Goal: Information Seeking & Learning: Understand process/instructions

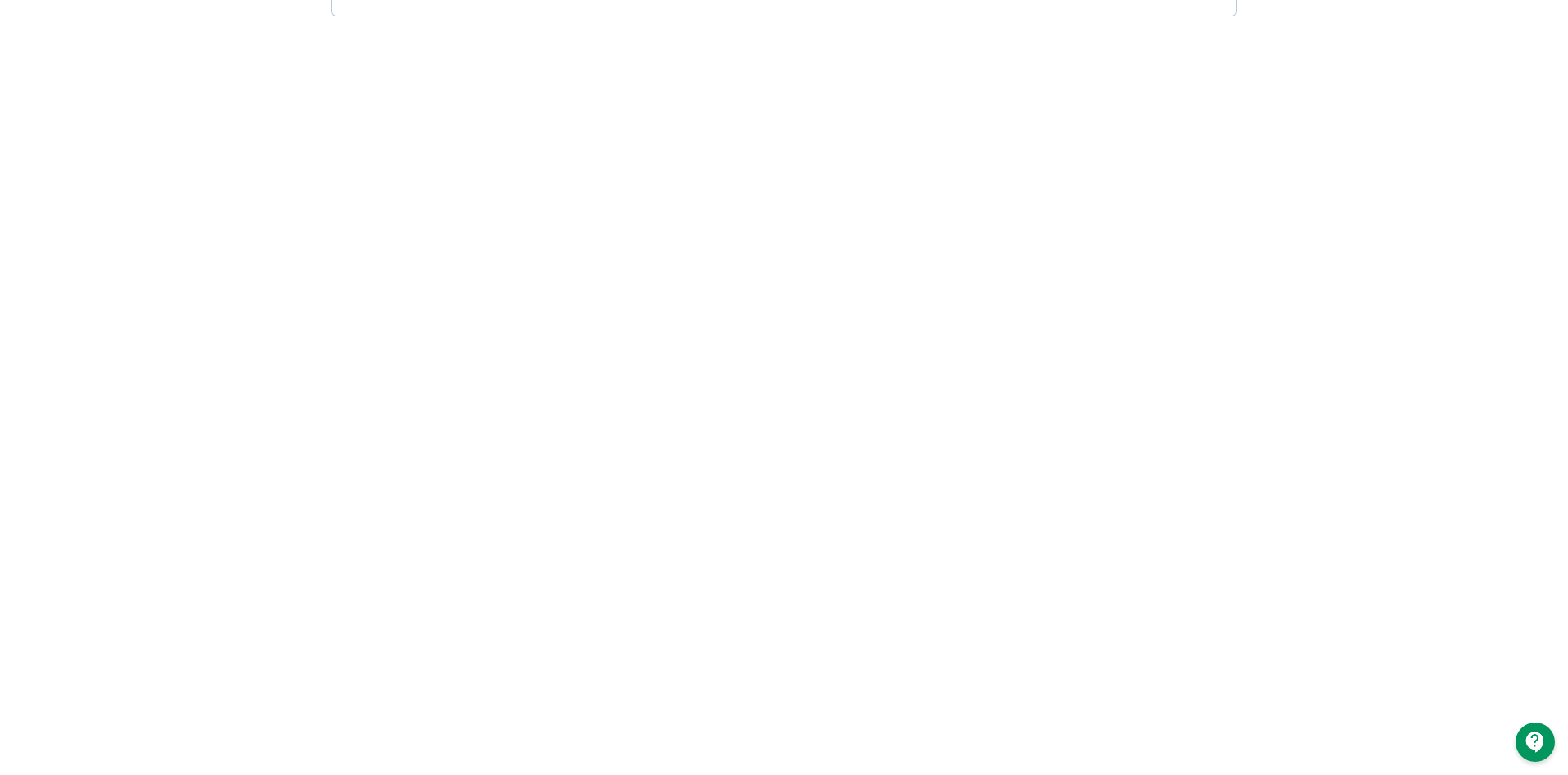
scroll to position [249, 0]
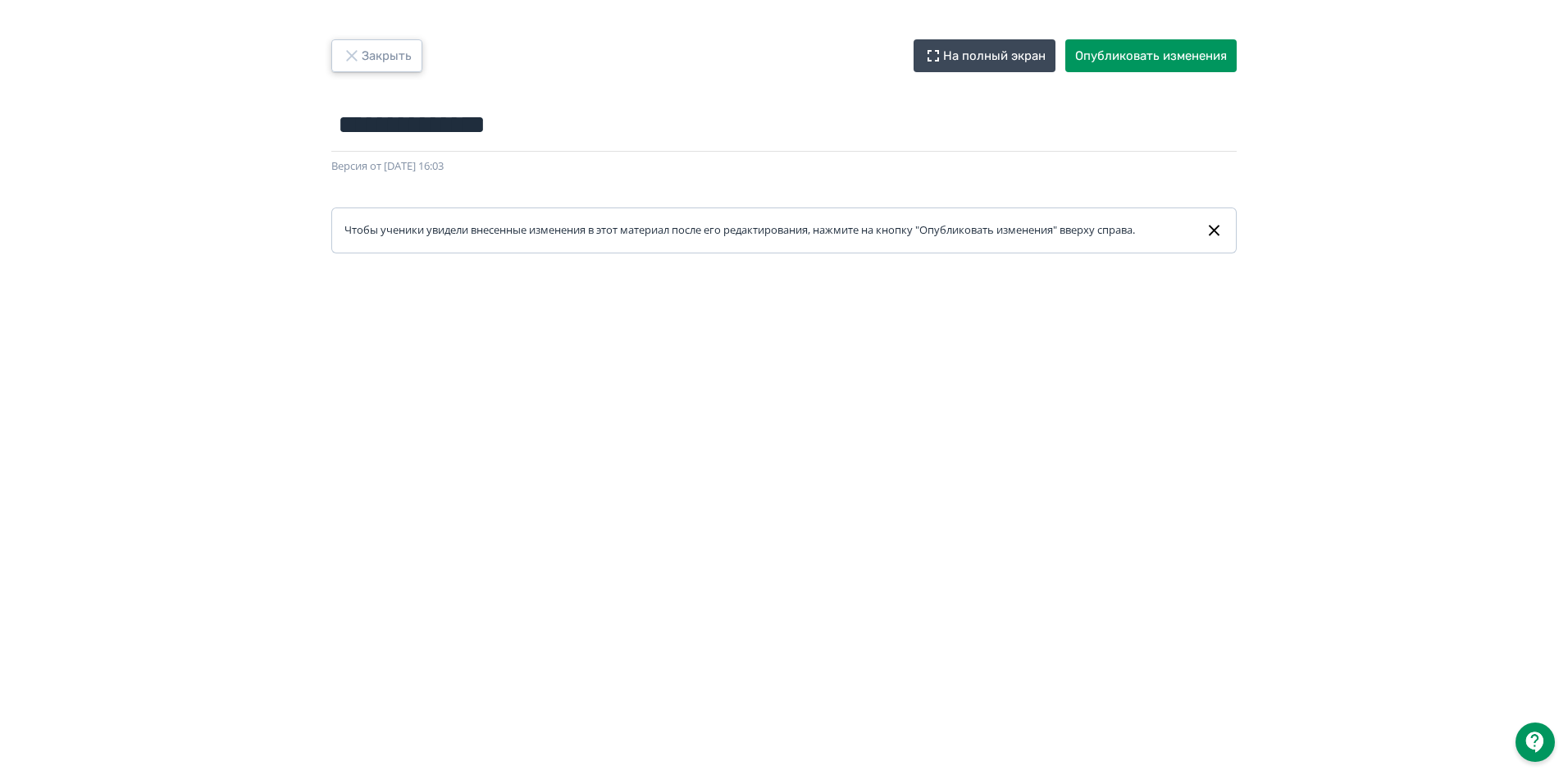
click at [383, 59] on button "Закрыть" at bounding box center [377, 55] width 91 height 33
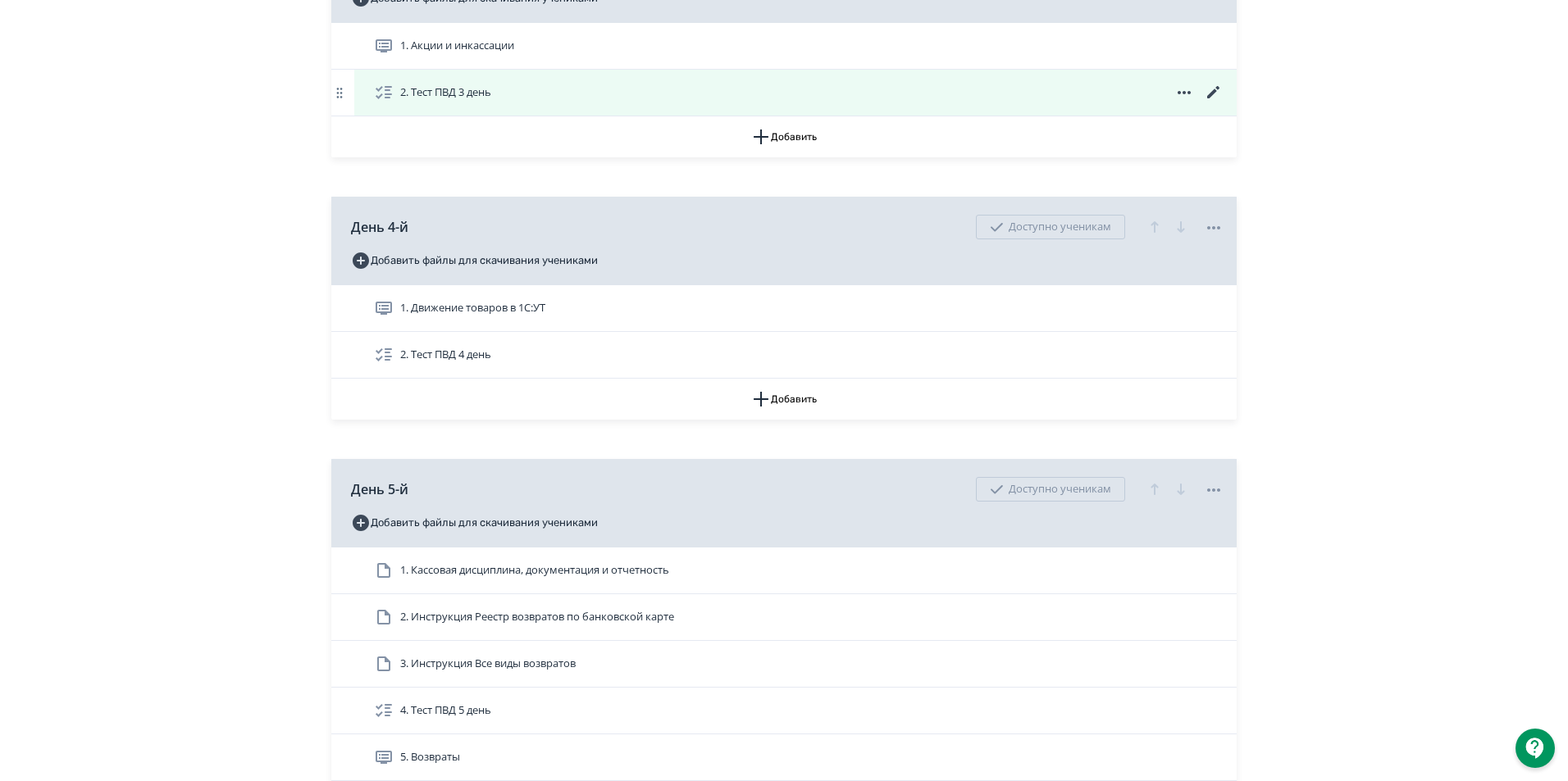
scroll to position [1886, 0]
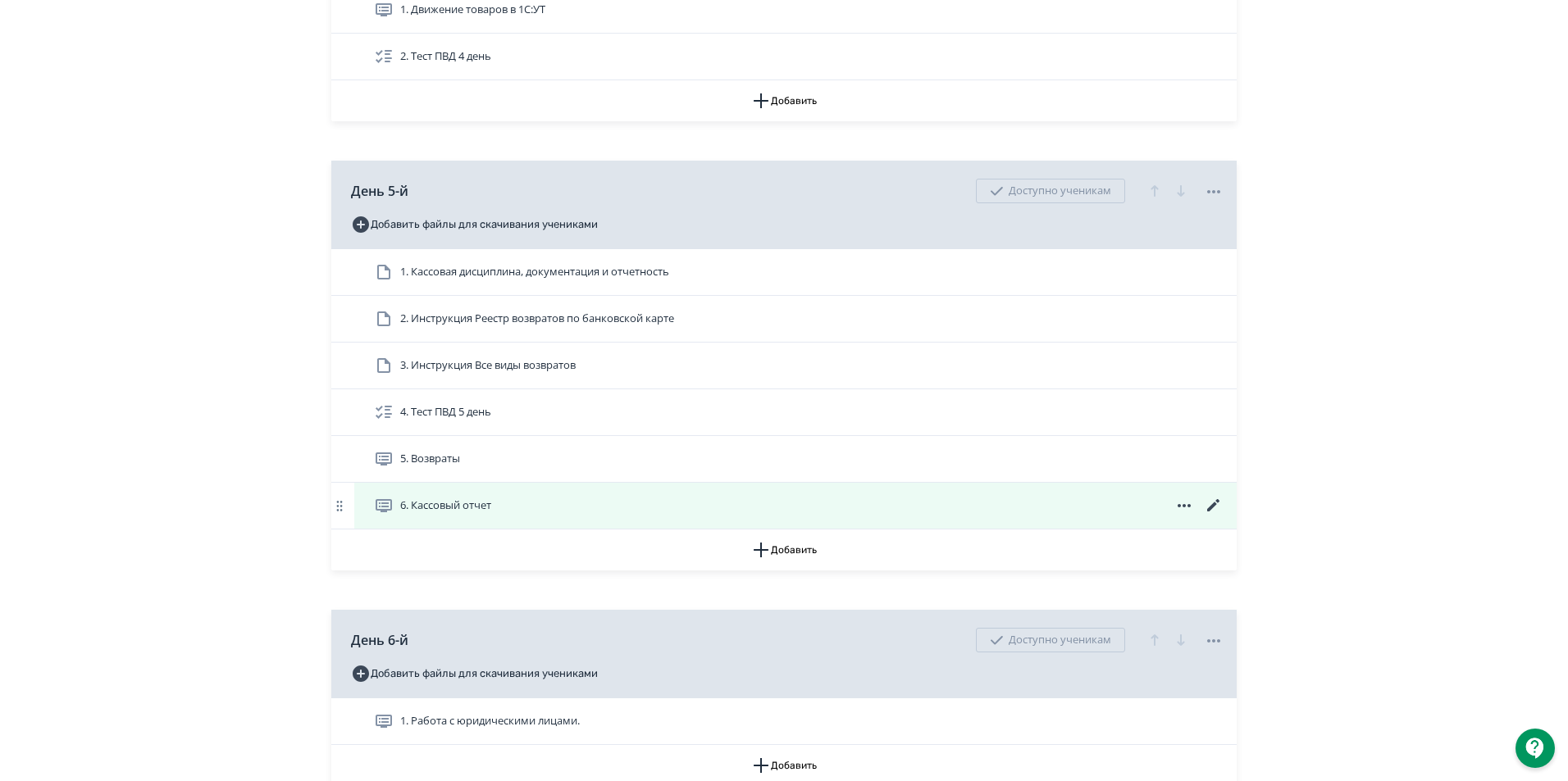
click at [394, 516] on span "6. Кассовый отчет" at bounding box center [436, 506] width 124 height 20
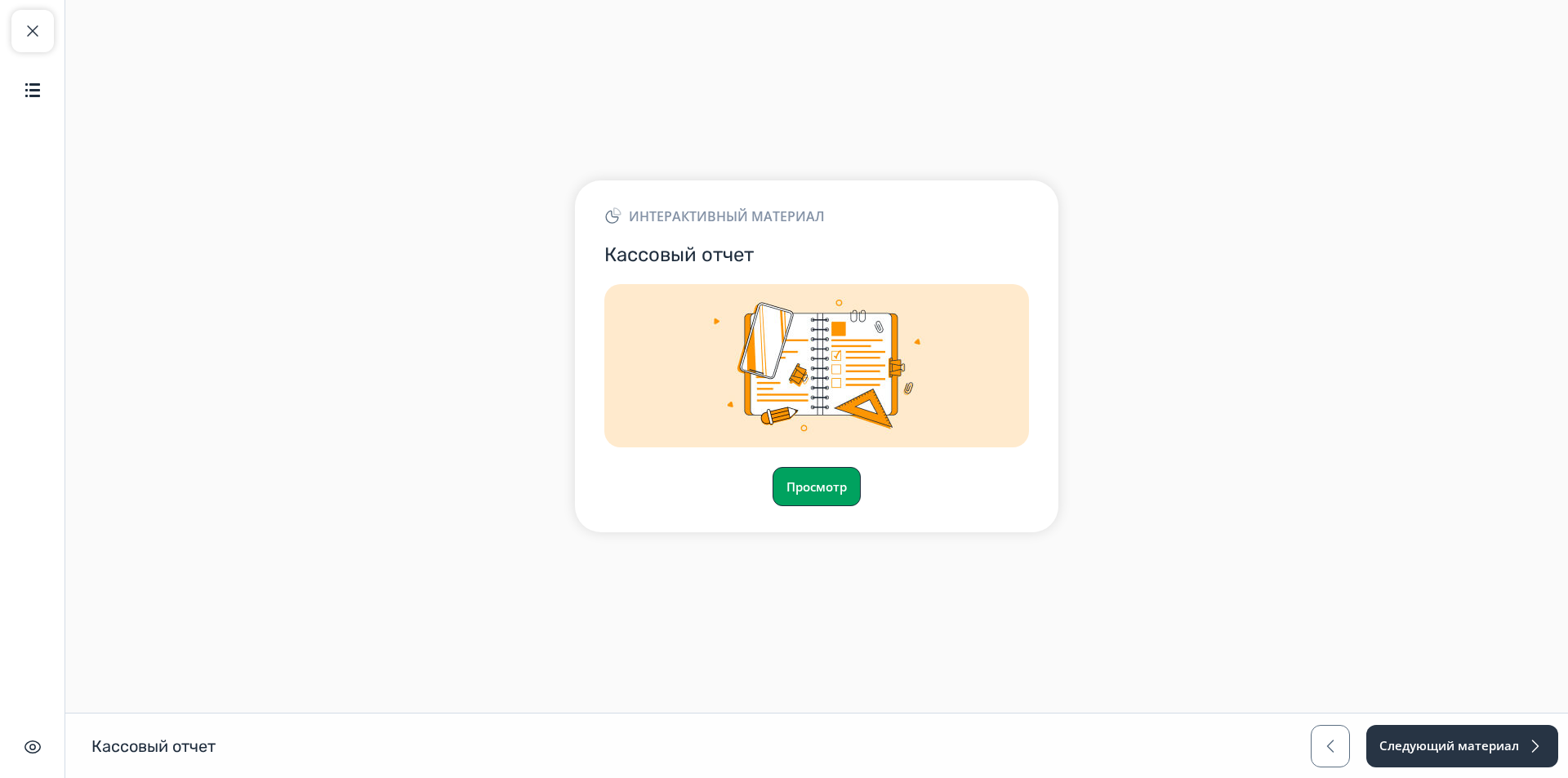
click at [817, 477] on button "Просмотр" at bounding box center [817, 486] width 88 height 39
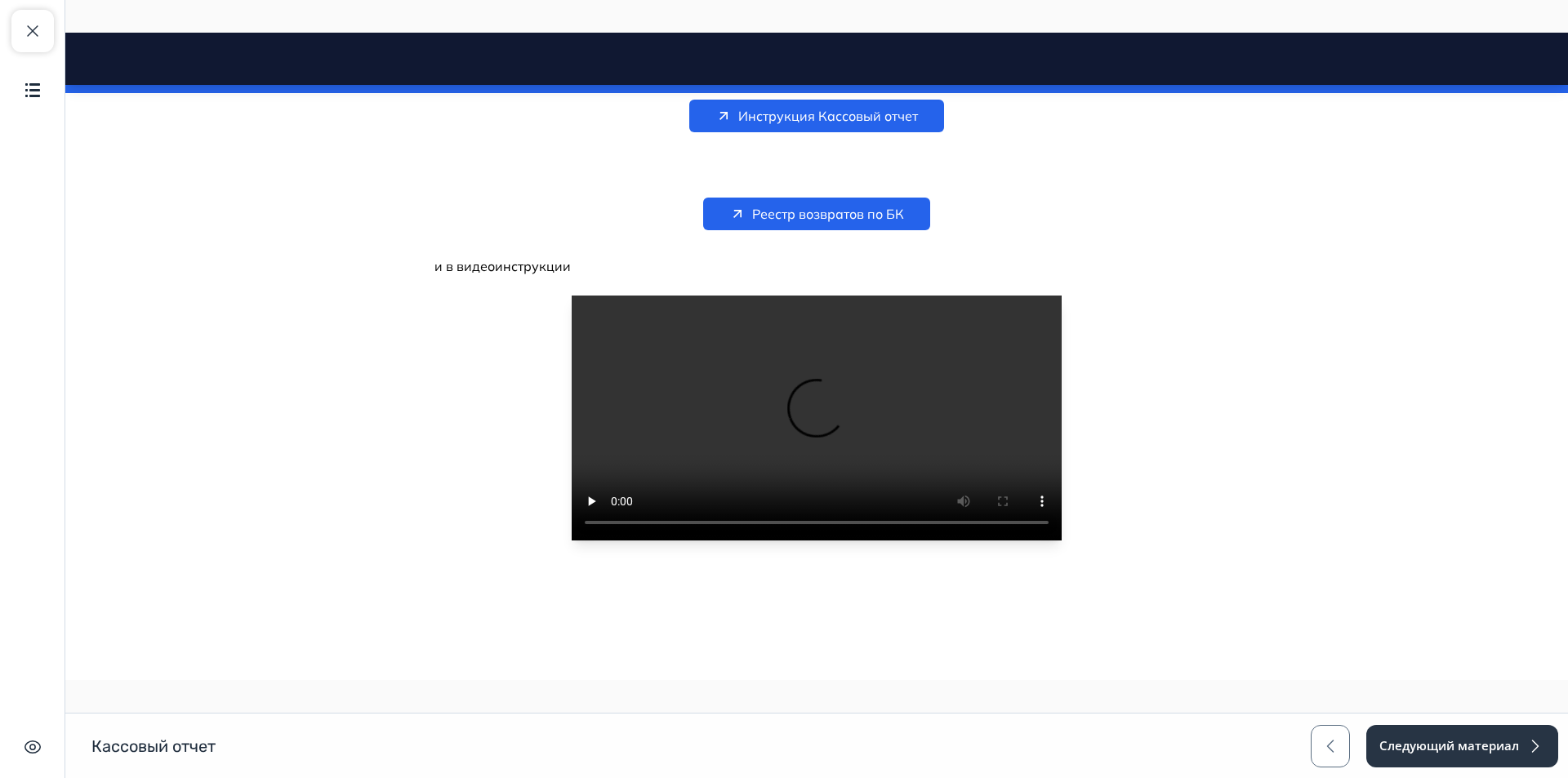
scroll to position [82, 0]
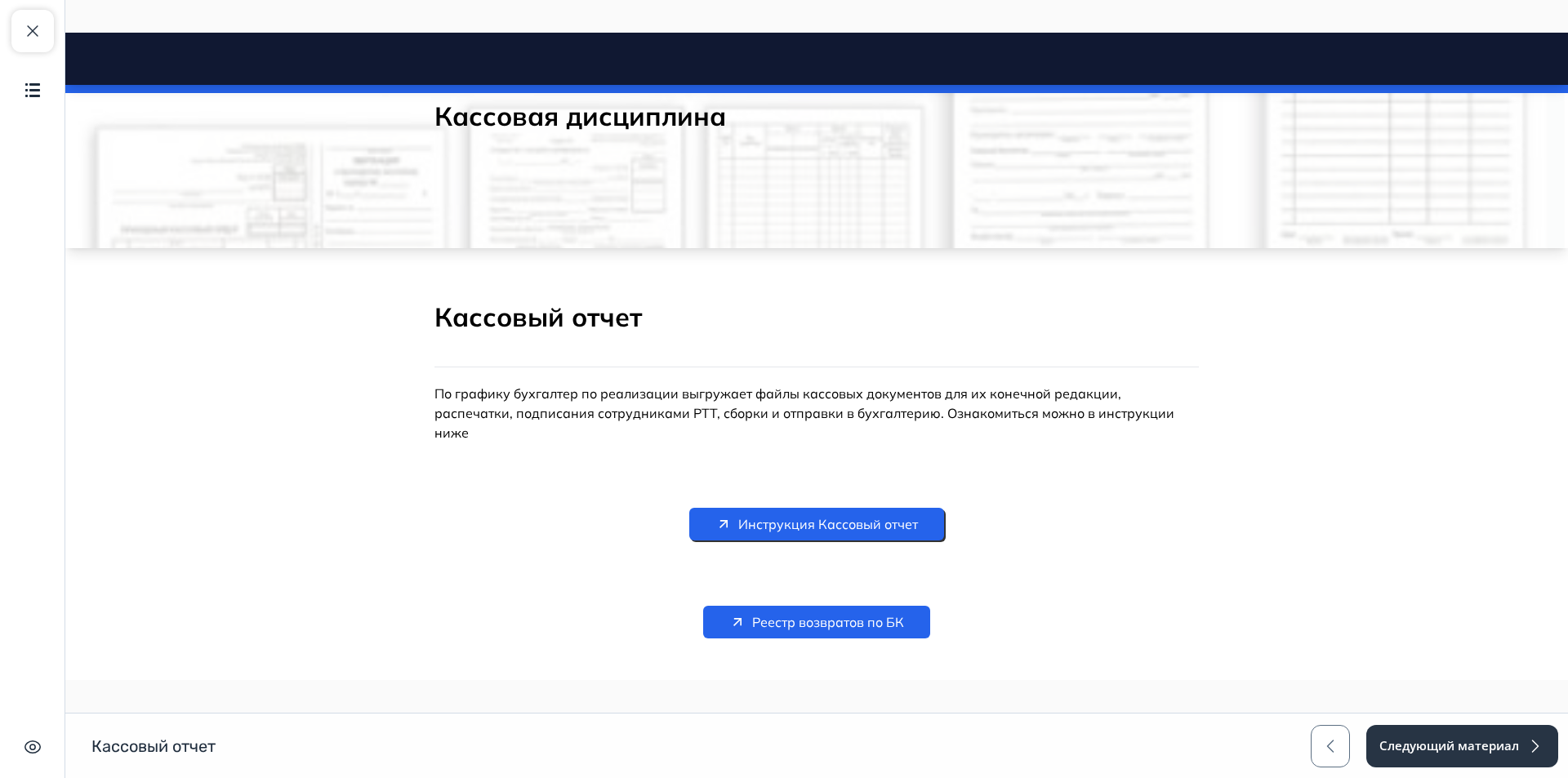
click at [837, 514] on span "Инструкция Кассовый отчет" at bounding box center [827, 525] width 179 height 20
click at [810, 613] on span "Реестр возвратов по БК" at bounding box center [828, 623] width 152 height 20
